Goal: Register for event/course

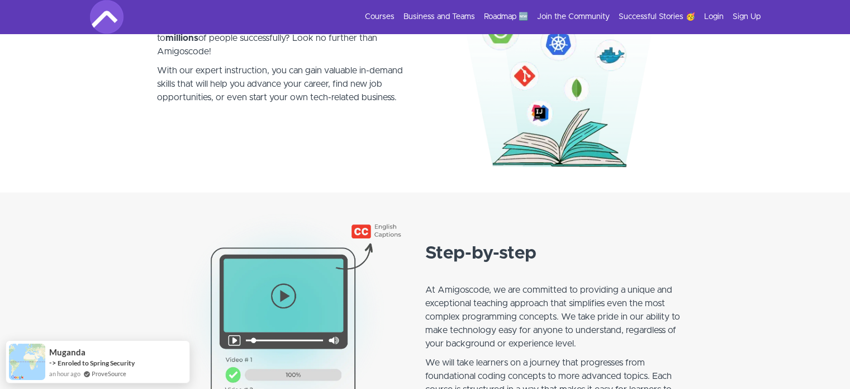
scroll to position [732, 0]
click at [506, 15] on link "Roadmap 🆕" at bounding box center [506, 16] width 44 height 11
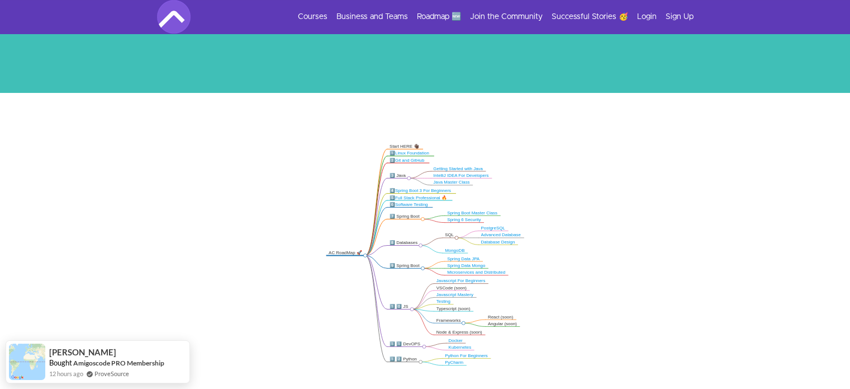
scroll to position [179, 0]
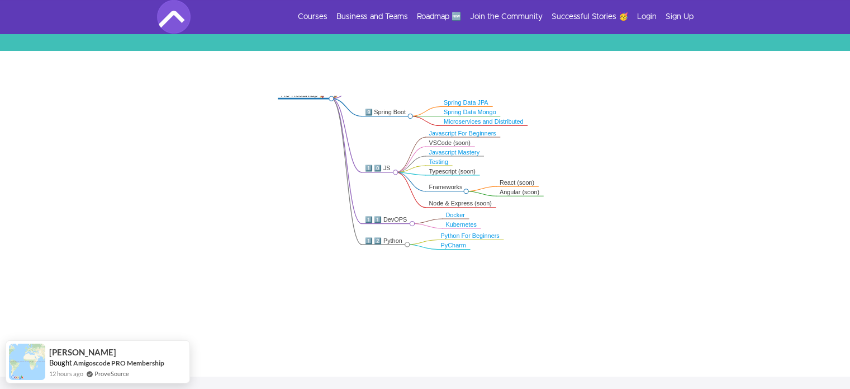
drag, startPoint x: 580, startPoint y: 224, endPoint x: 561, endPoint y: 129, distance: 96.4
click at [561, 129] on icon ".markmap{font:300 16px/20px sans-serif}.markmap-link{fill:none}.markmap-node>ci…" at bounding box center [425, 212] width 850 height 233
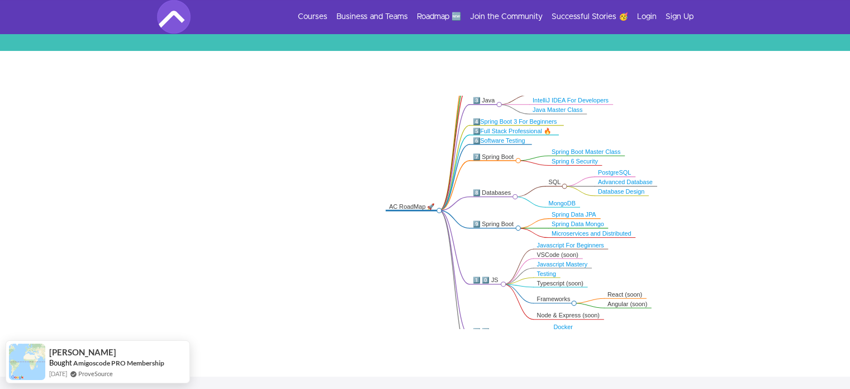
drag, startPoint x: 419, startPoint y: 303, endPoint x: 527, endPoint y: 415, distance: 155.4
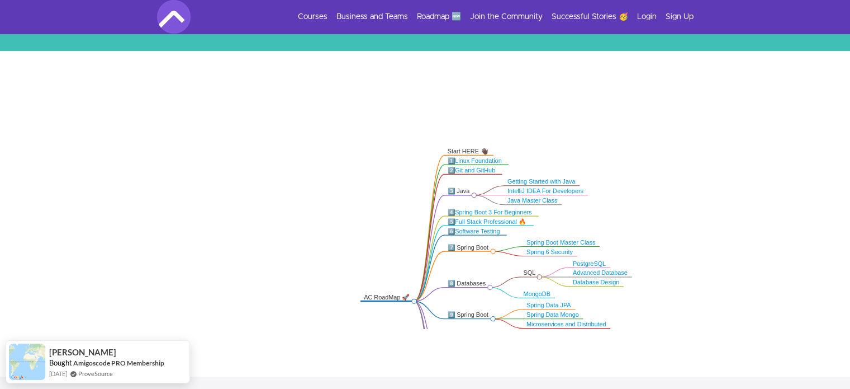
drag, startPoint x: 334, startPoint y: 200, endPoint x: 308, endPoint y: 292, distance: 96.6
click at [308, 292] on icon ".markmap{font:300 16px/20px sans-serif}.markmap-link{fill:none}.markmap-node>ci…" at bounding box center [425, 212] width 850 height 233
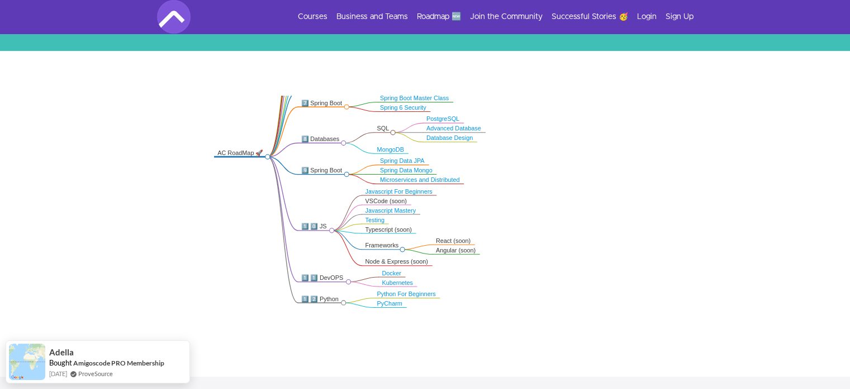
drag, startPoint x: 322, startPoint y: 316, endPoint x: 177, endPoint y: 169, distance: 206.0
click at [177, 169] on icon ".markmap{font:300 16px/20px sans-serif}.markmap-link{fill:none}.markmap-node>ci…" at bounding box center [425, 212] width 850 height 233
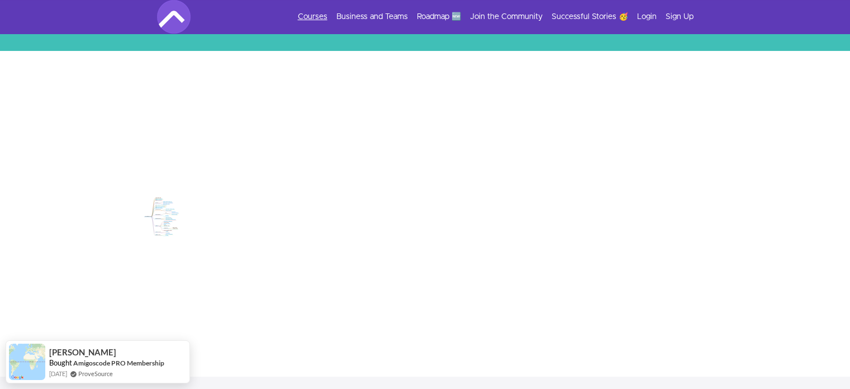
click at [315, 18] on link "Courses" at bounding box center [313, 16] width 30 height 11
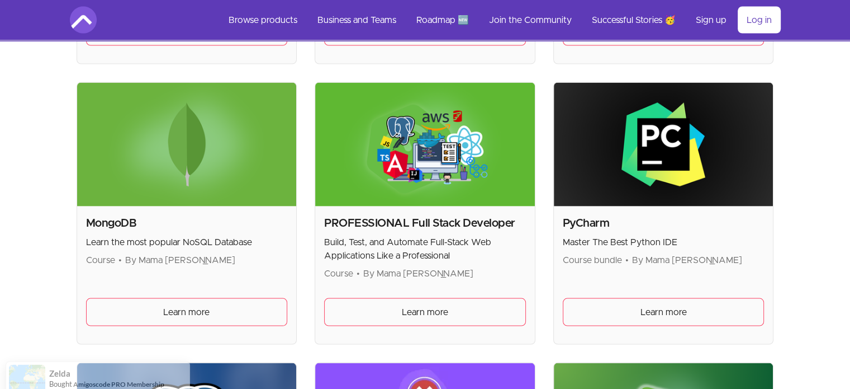
scroll to position [2153, 0]
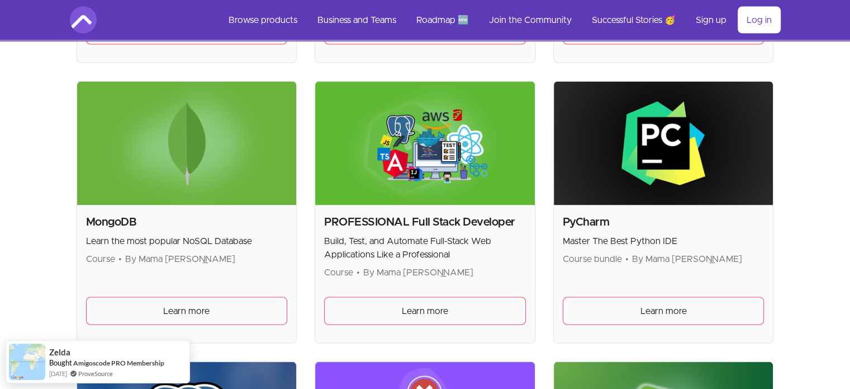
click at [428, 218] on h2 "PROFESSIONAL Full Stack Developer" at bounding box center [425, 222] width 202 height 16
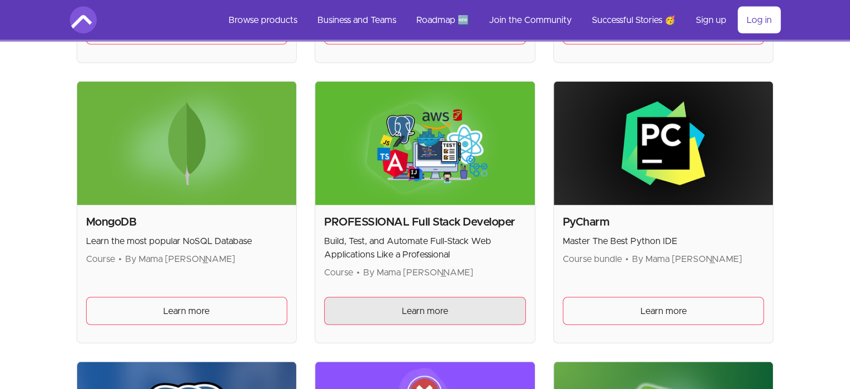
click at [420, 306] on span "Learn more" at bounding box center [425, 310] width 46 height 13
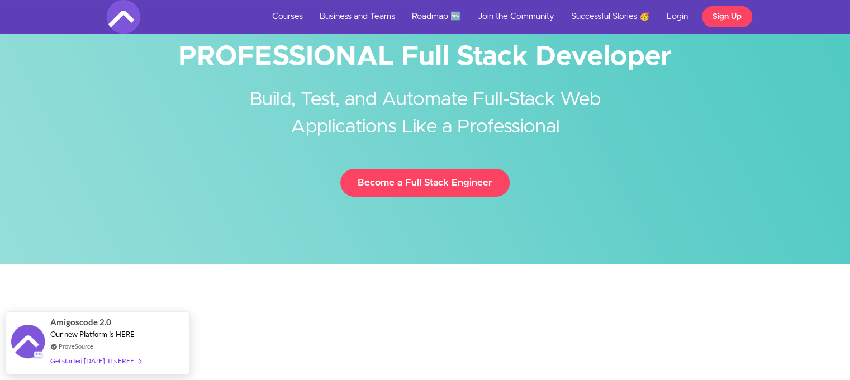
scroll to position [43, 0]
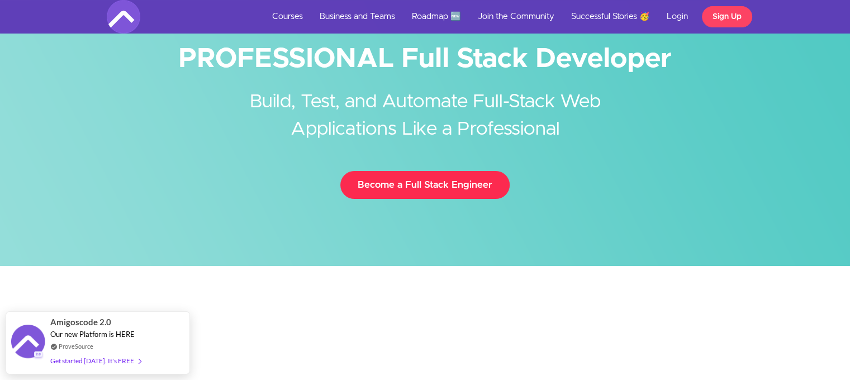
click at [423, 188] on link "Become a Full Stack Engineer" at bounding box center [425, 185] width 169 height 28
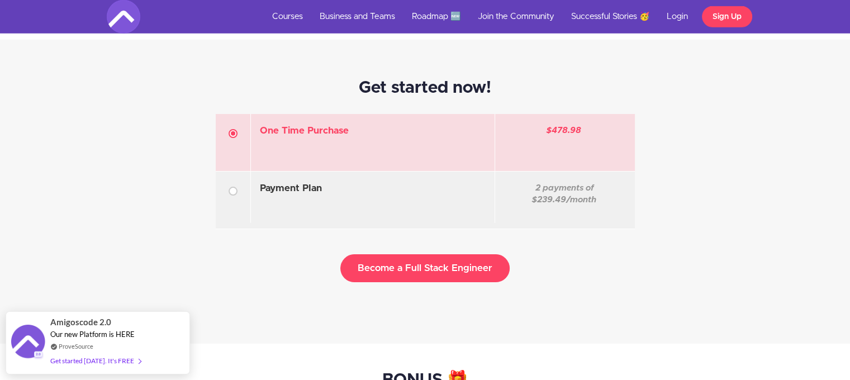
scroll to position [3213, 0]
